Goal: Task Accomplishment & Management: Manage account settings

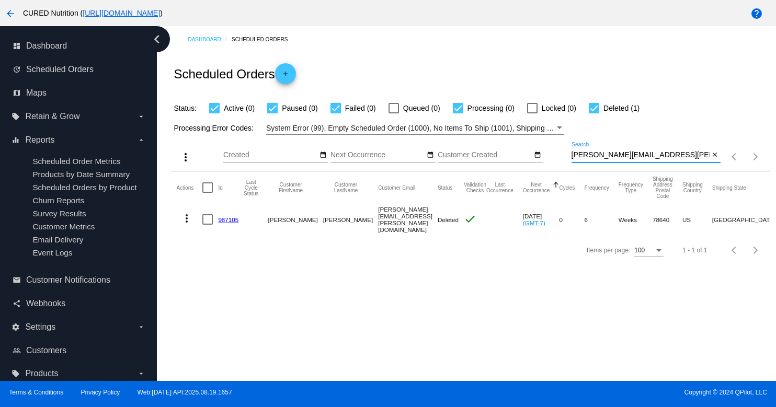
click at [655, 156] on input "[PERSON_NAME][EMAIL_ADDRESS][PERSON_NAME][DOMAIN_NAME]" at bounding box center [640, 155] width 138 height 8
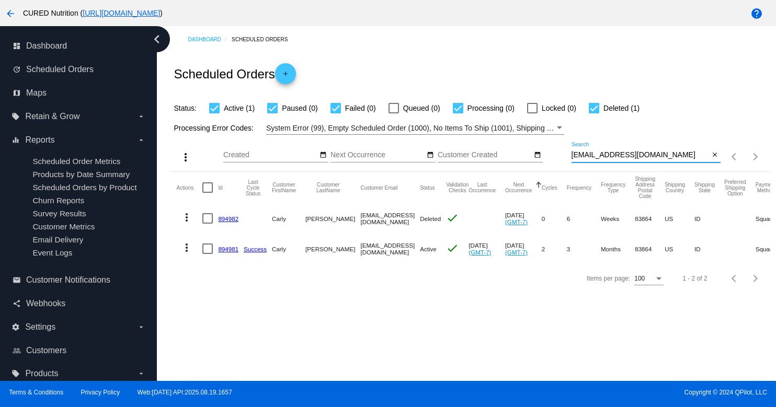
type input "[EMAIL_ADDRESS][DOMAIN_NAME]"
click at [229, 246] on link "894981" at bounding box center [228, 249] width 20 height 7
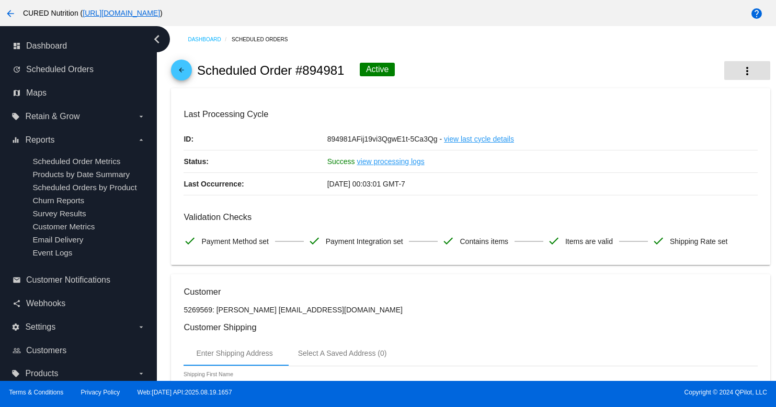
click at [751, 71] on mat-icon "more_vert" at bounding box center [747, 71] width 13 height 13
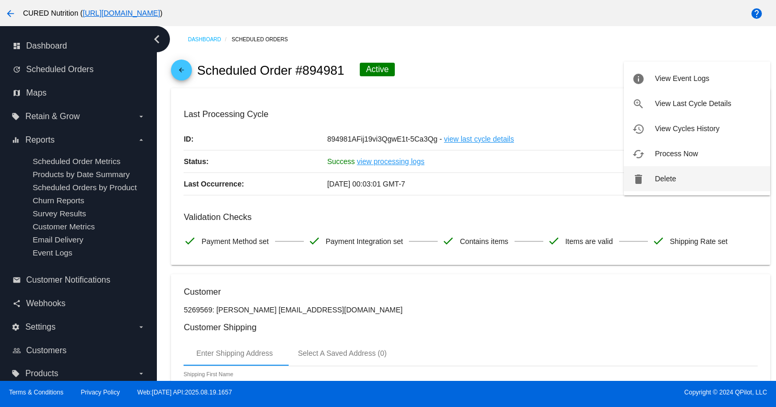
click at [661, 176] on span "Delete" at bounding box center [664, 179] width 21 height 8
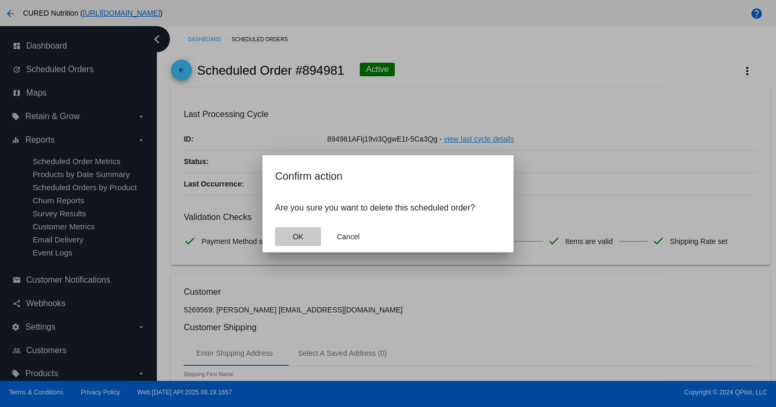
click at [287, 233] on button "OK" at bounding box center [298, 236] width 46 height 19
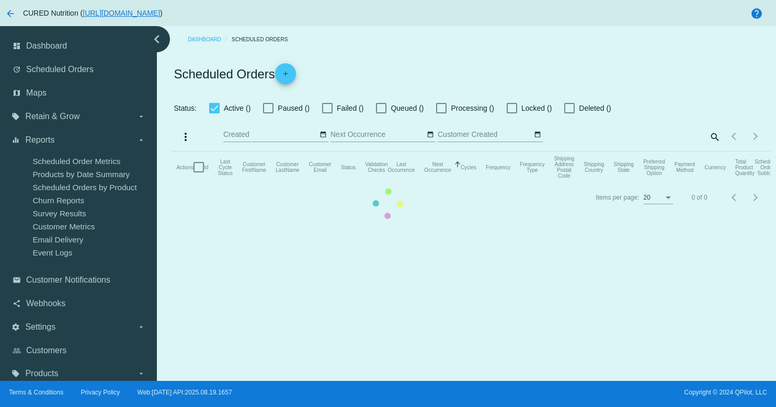
checkbox input "true"
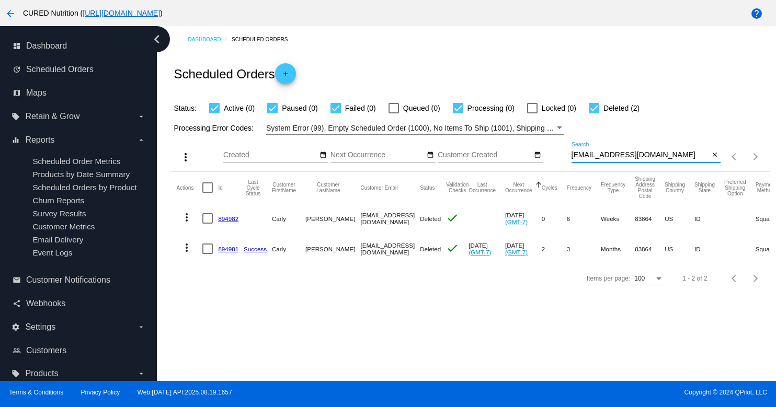
click at [643, 155] on input "[EMAIL_ADDRESS][DOMAIN_NAME]" at bounding box center [640, 155] width 138 height 8
paste input "sausbon@g"
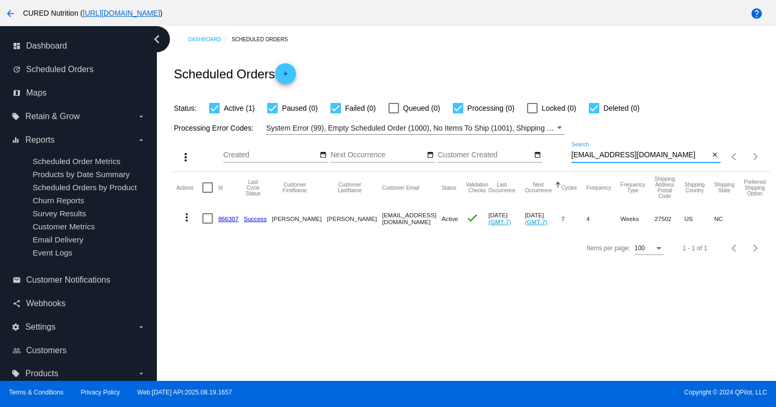
type input "[EMAIL_ADDRESS][DOMAIN_NAME]"
click at [228, 218] on link "866307" at bounding box center [228, 218] width 20 height 7
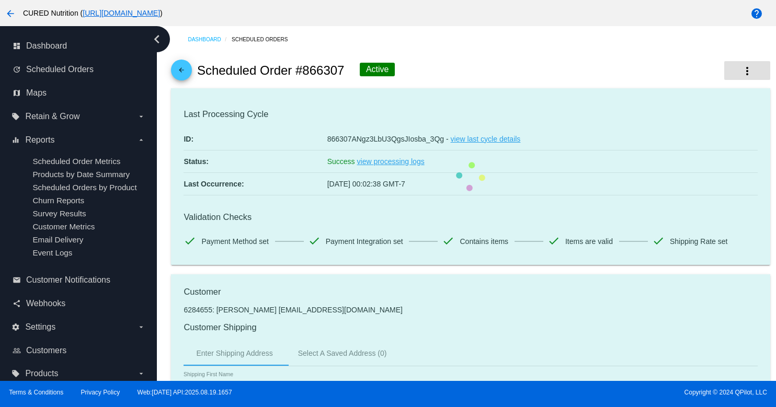
click at [750, 73] on mat-icon "more_vert" at bounding box center [747, 71] width 13 height 13
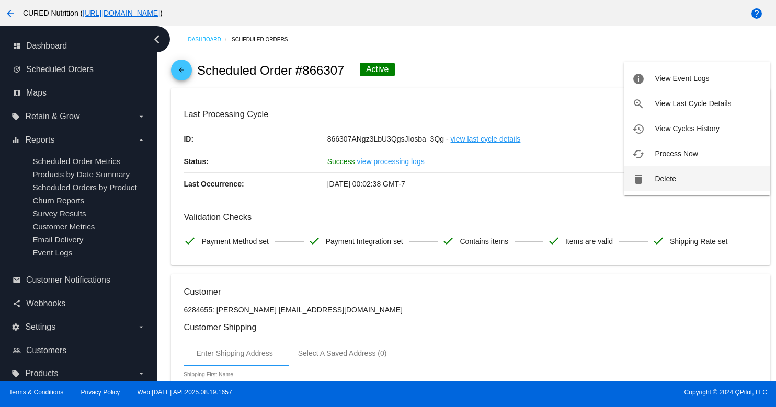
click at [657, 181] on span "Delete" at bounding box center [664, 179] width 21 height 8
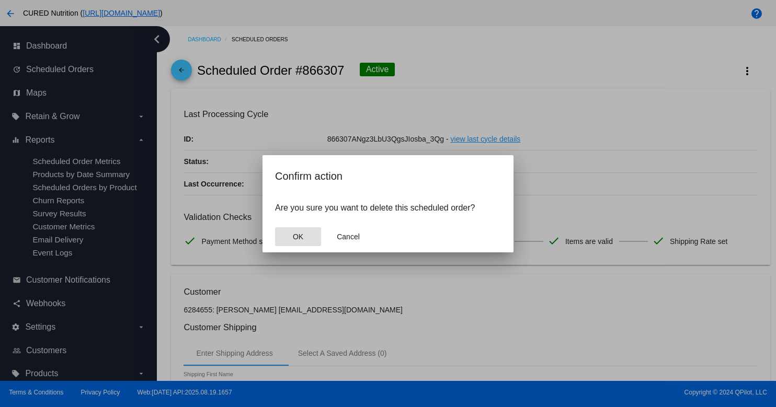
click at [311, 232] on button "OK" at bounding box center [298, 236] width 46 height 19
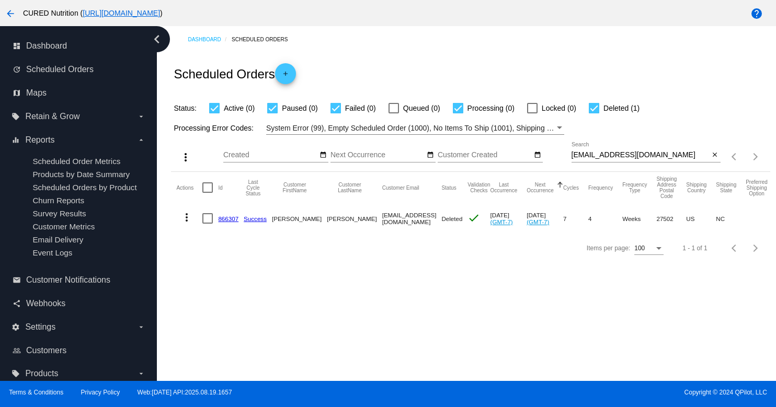
click at [612, 155] on input "[EMAIL_ADDRESS][DOMAIN_NAME]" at bounding box center [640, 155] width 138 height 8
paste input "[GEOGRAPHIC_DATA]"
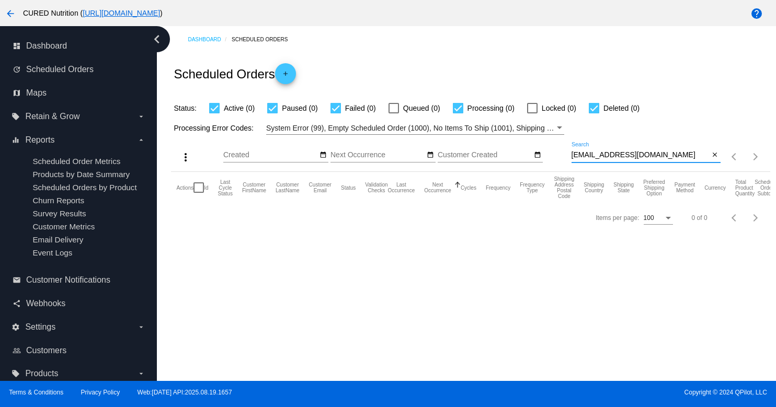
type input "[EMAIL_ADDRESS][DOMAIN_NAME]"
